Goal: Find contact information: Find contact information

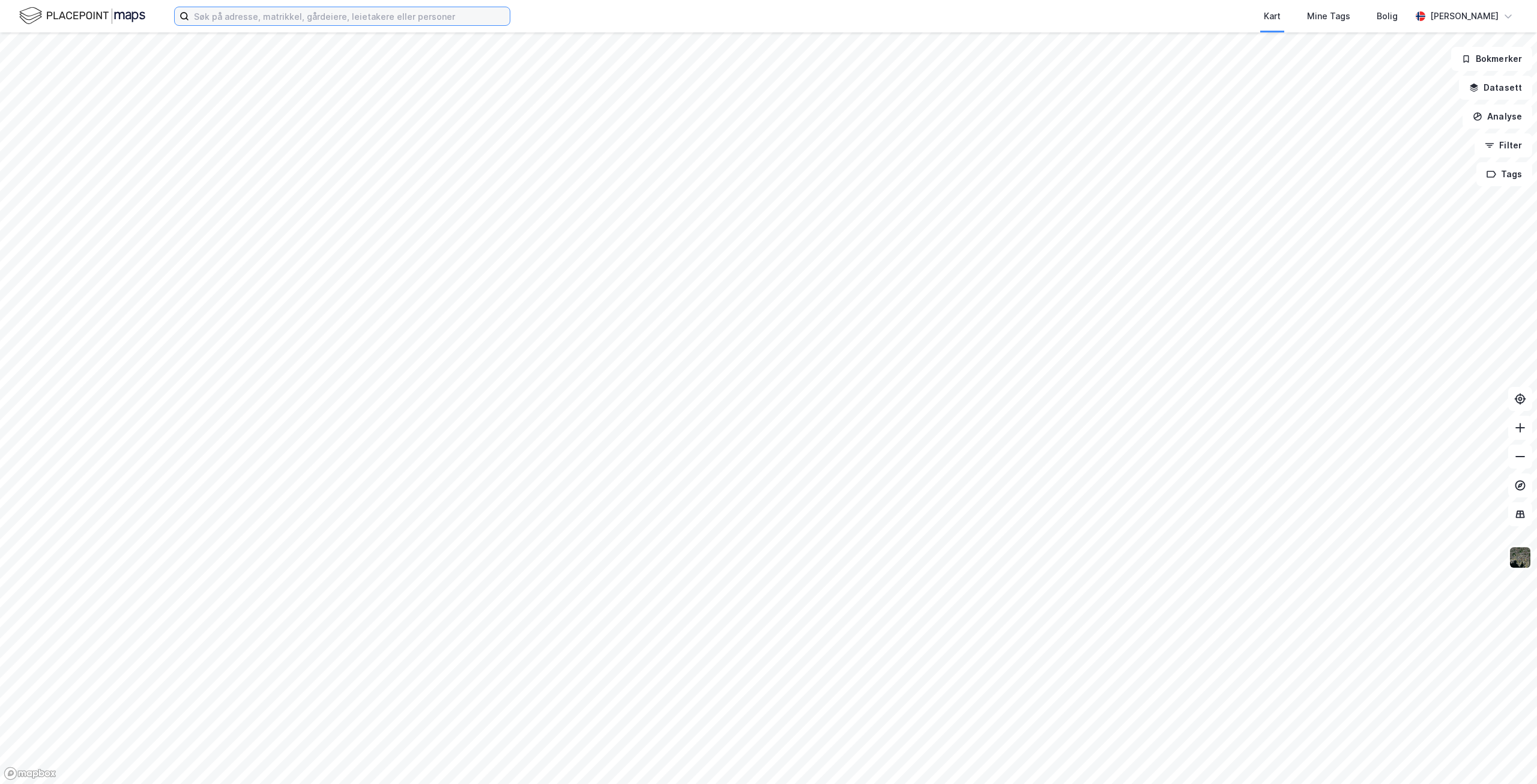
click at [342, 18] on input at bounding box center [349, 16] width 321 height 18
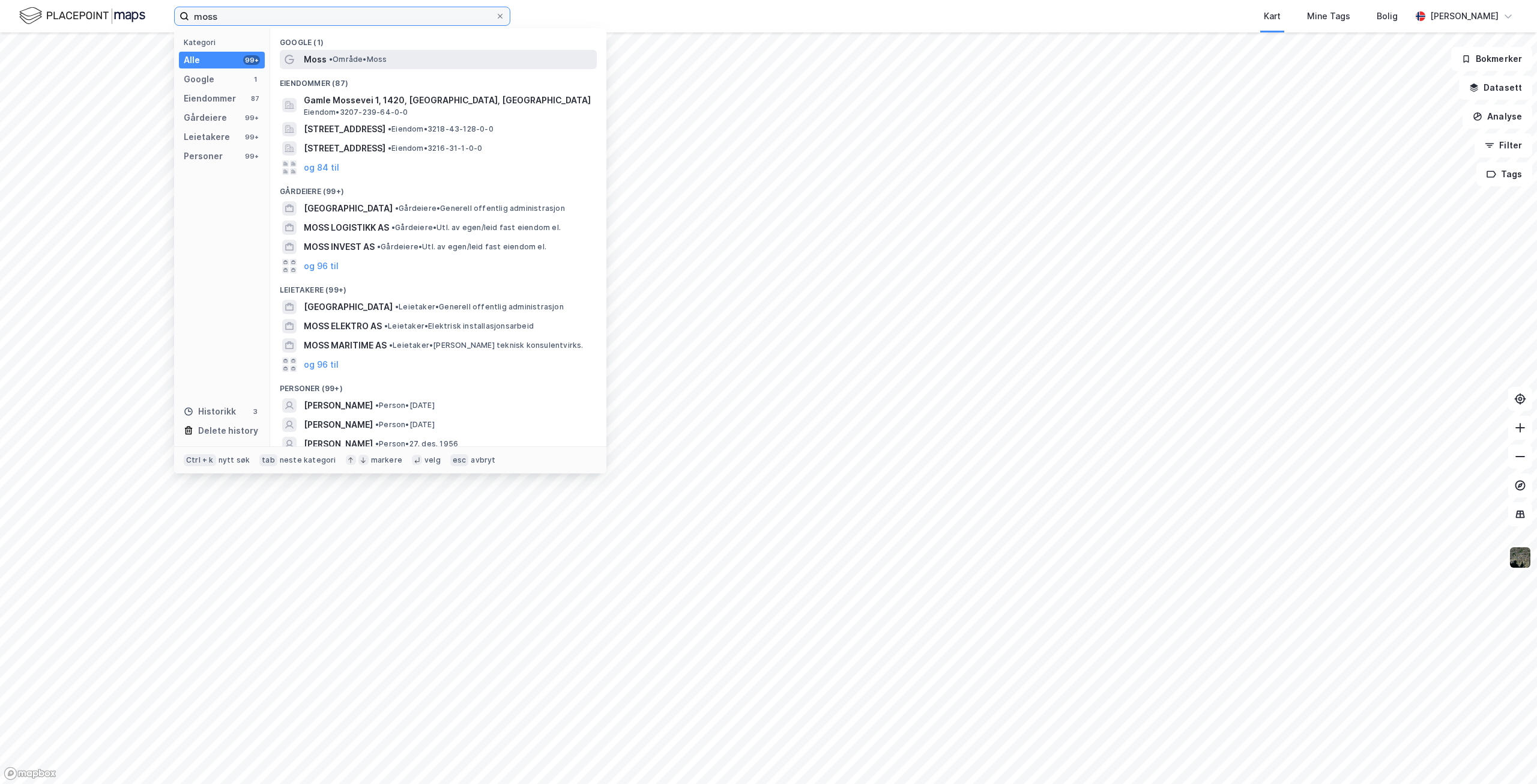
type input "moss"
click at [330, 56] on span "•" at bounding box center [331, 59] width 4 height 9
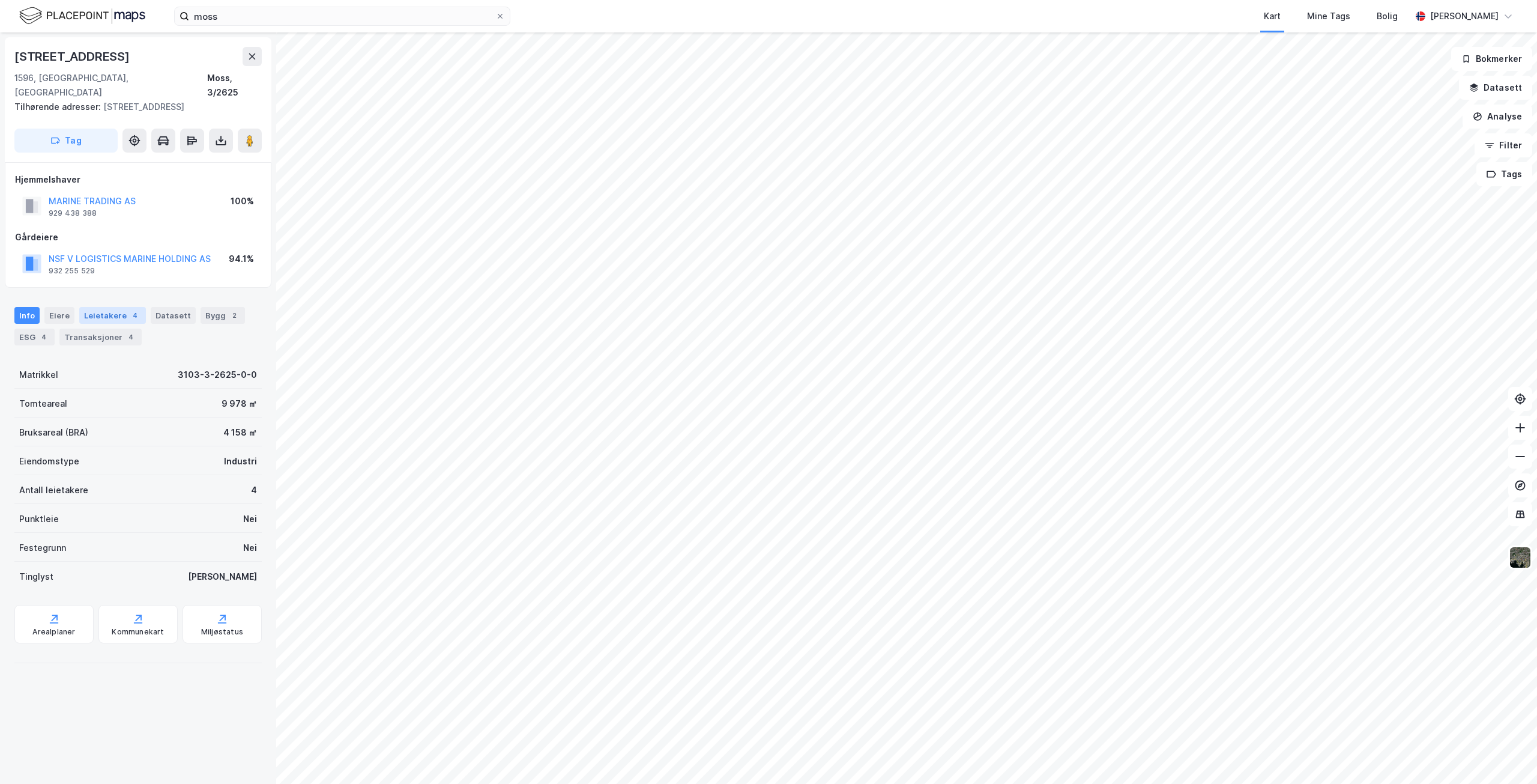
click at [111, 307] on div "Leietakere 4" at bounding box center [112, 315] width 67 height 17
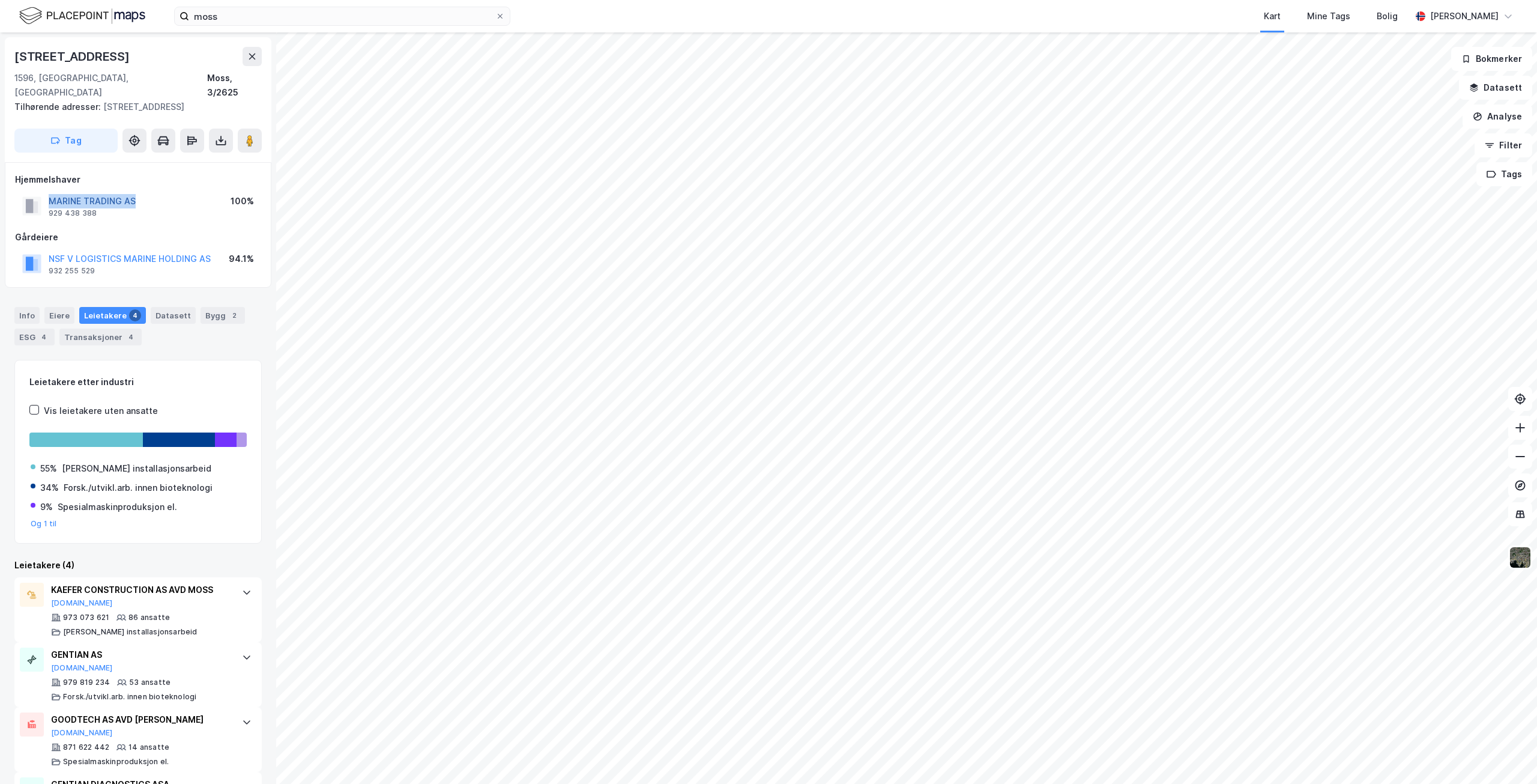
drag, startPoint x: 48, startPoint y: 186, endPoint x: 133, endPoint y: 191, distance: 85.1
click at [134, 194] on div "MARINE TRADING AS 929 438 388" at bounding box center [79, 206] width 114 height 24
copy button "MARINE TRADING AS"
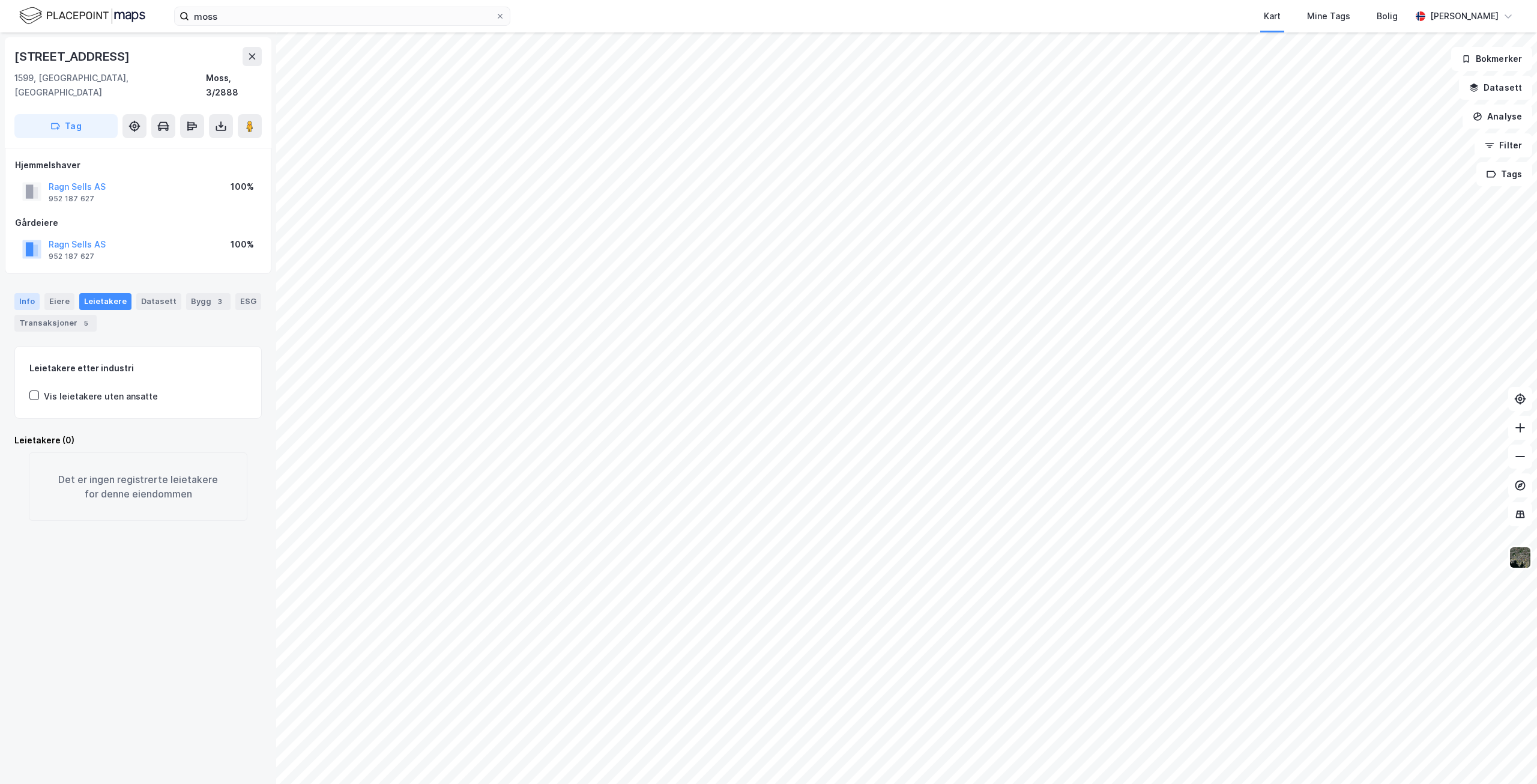
click at [27, 293] on div "Info" at bounding box center [27, 302] width 25 height 17
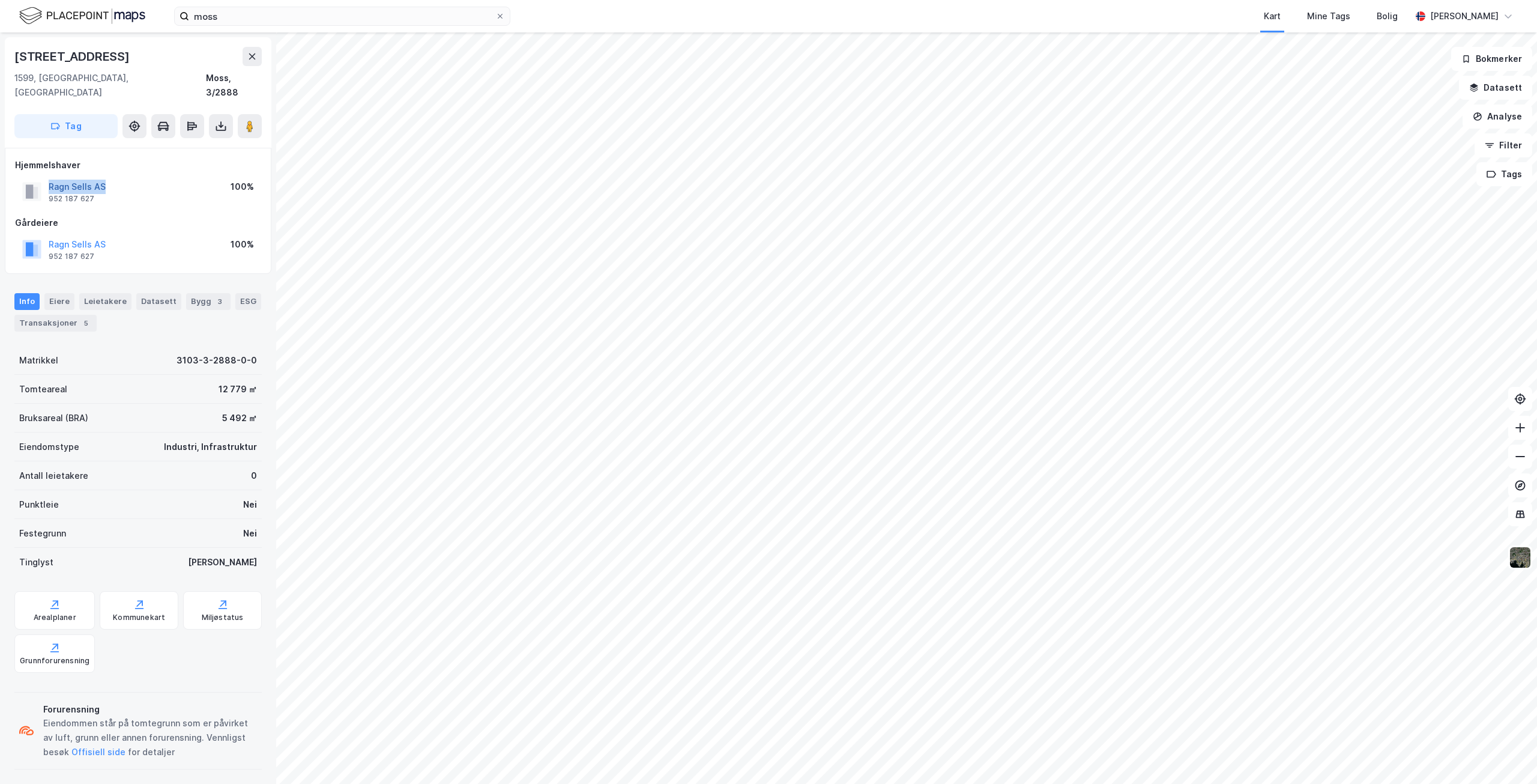
drag, startPoint x: 47, startPoint y: 171, endPoint x: 102, endPoint y: 173, distance: 55.0
click at [102, 180] on div "Ragn Sells AS 952 187 627" at bounding box center [64, 192] width 83 height 24
copy button "Ragn Sells AS"
